Goal: Task Accomplishment & Management: Use online tool/utility

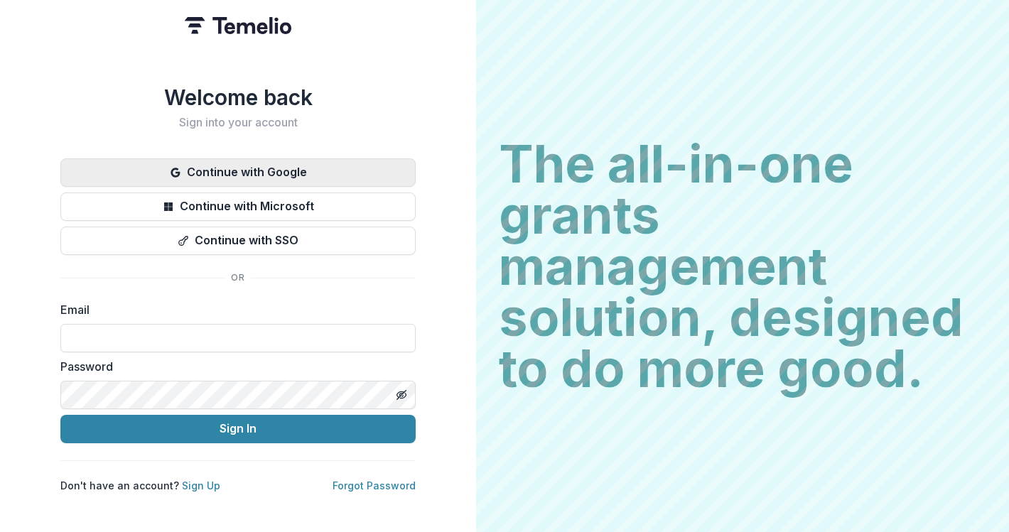
click at [304, 176] on button "Continue with Google" at bounding box center [237, 172] width 355 height 28
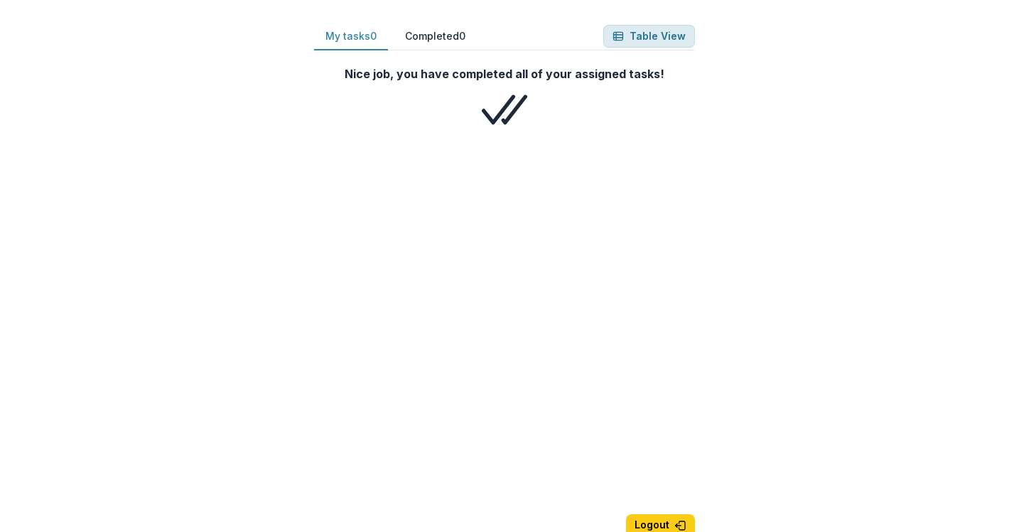
click at [648, 40] on button "Table View" at bounding box center [649, 36] width 92 height 23
